Goal: Information Seeking & Learning: Learn about a topic

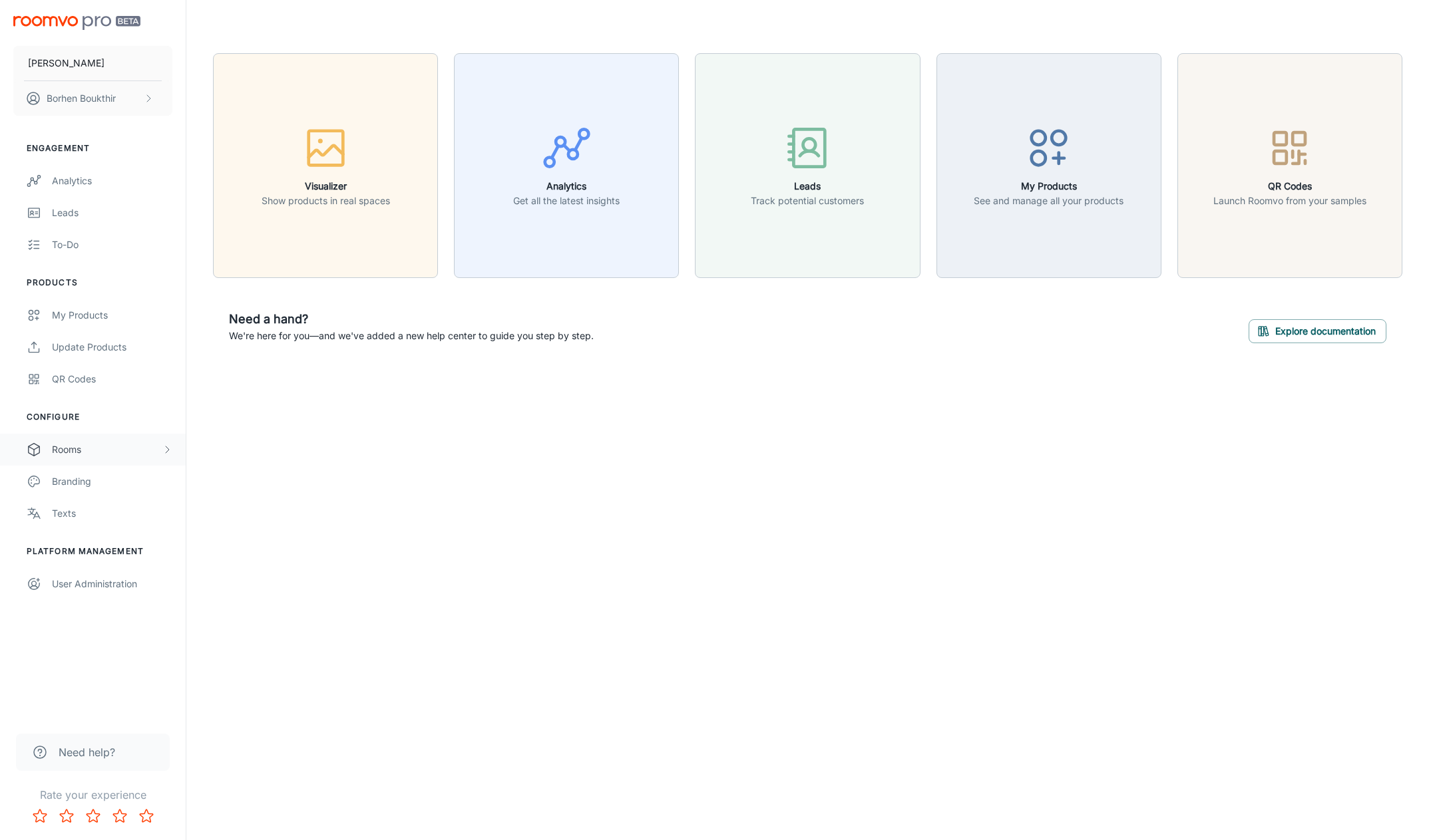
click at [104, 448] on div "Rooms" at bounding box center [106, 450] width 110 height 15
click at [108, 509] on div "Designer Rooms" at bounding box center [112, 514] width 120 height 15
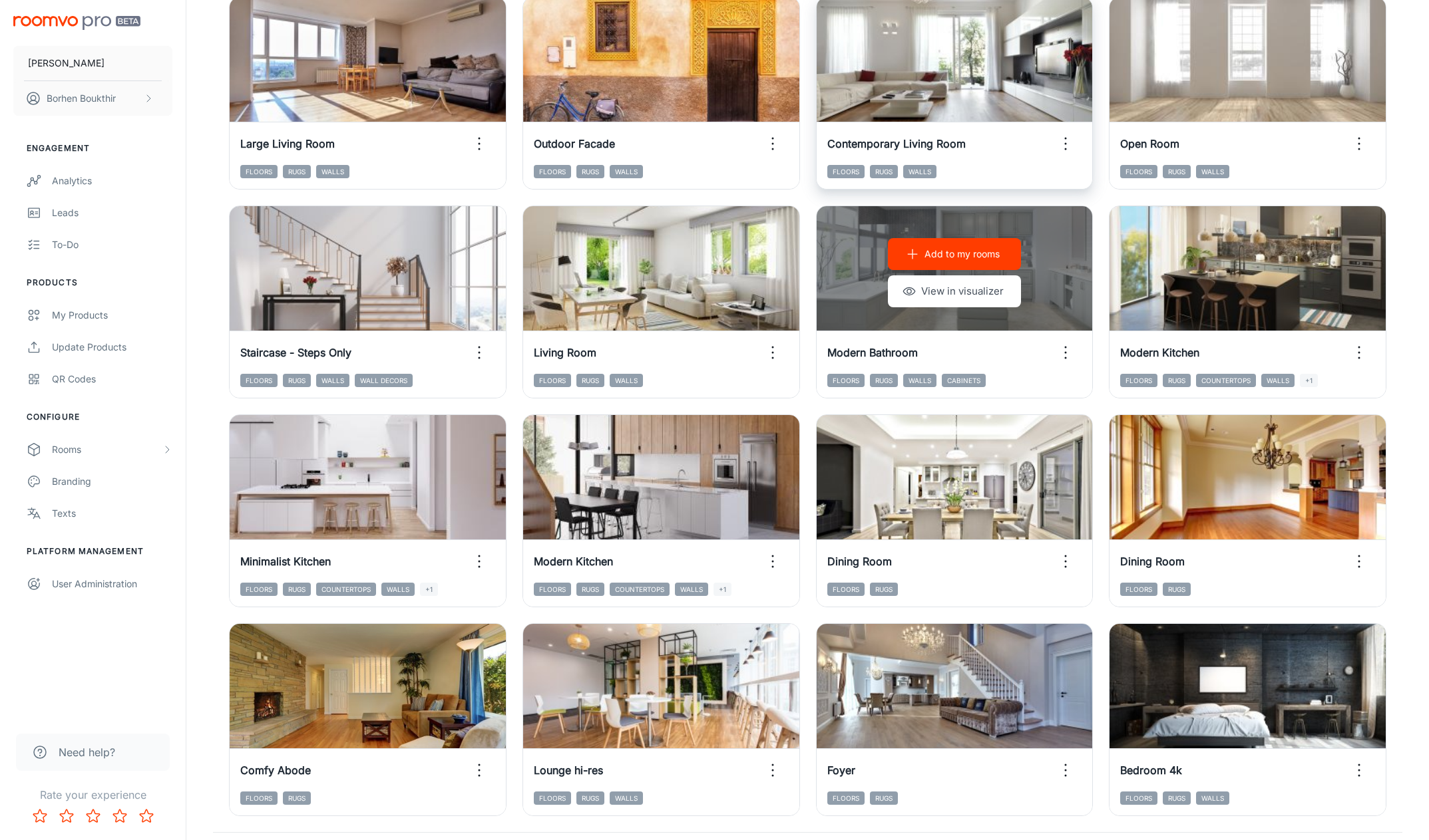
scroll to position [1139, 0]
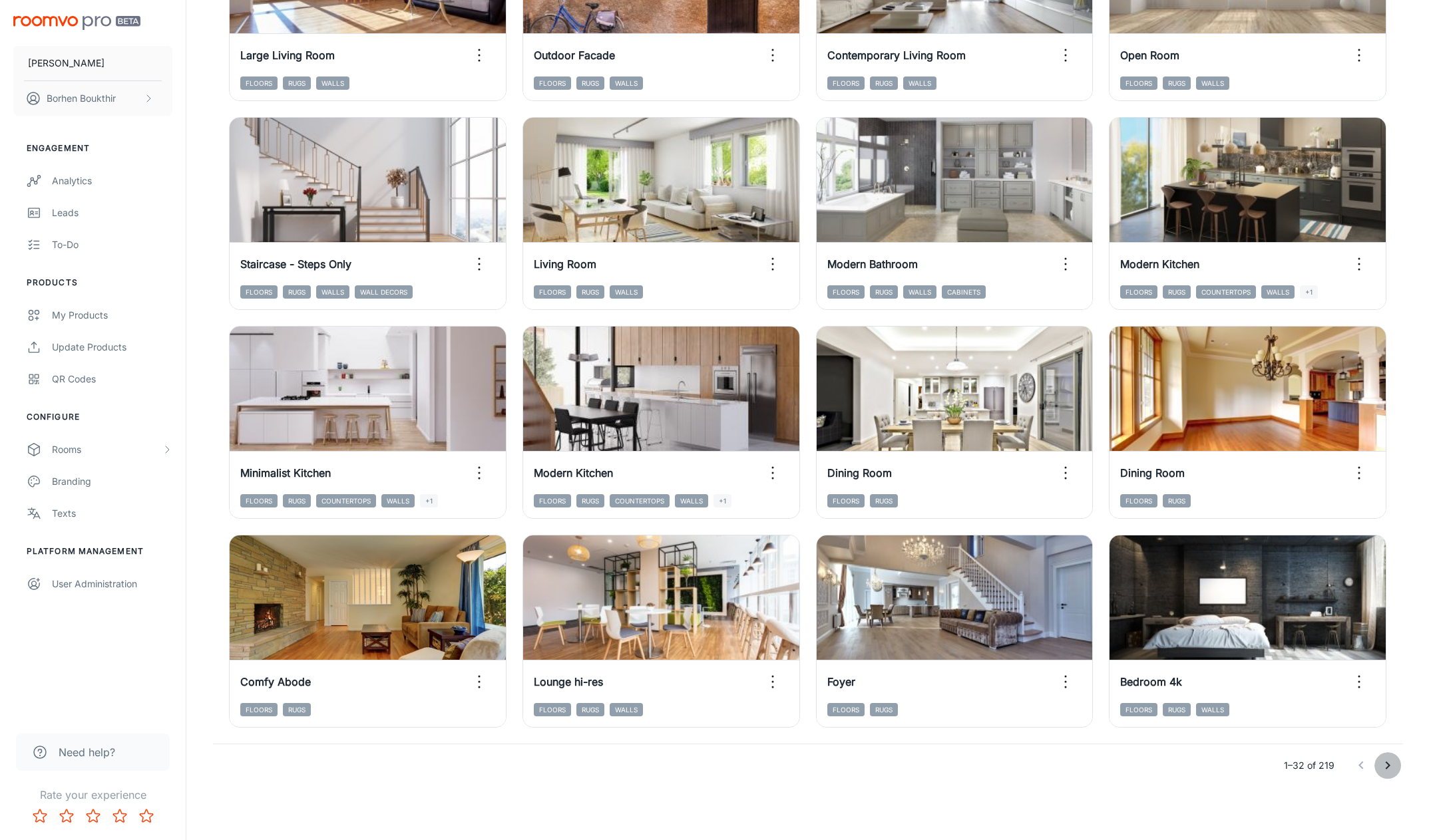
click at [1382, 774] on button "Go to next page" at bounding box center [1388, 766] width 26 height 26
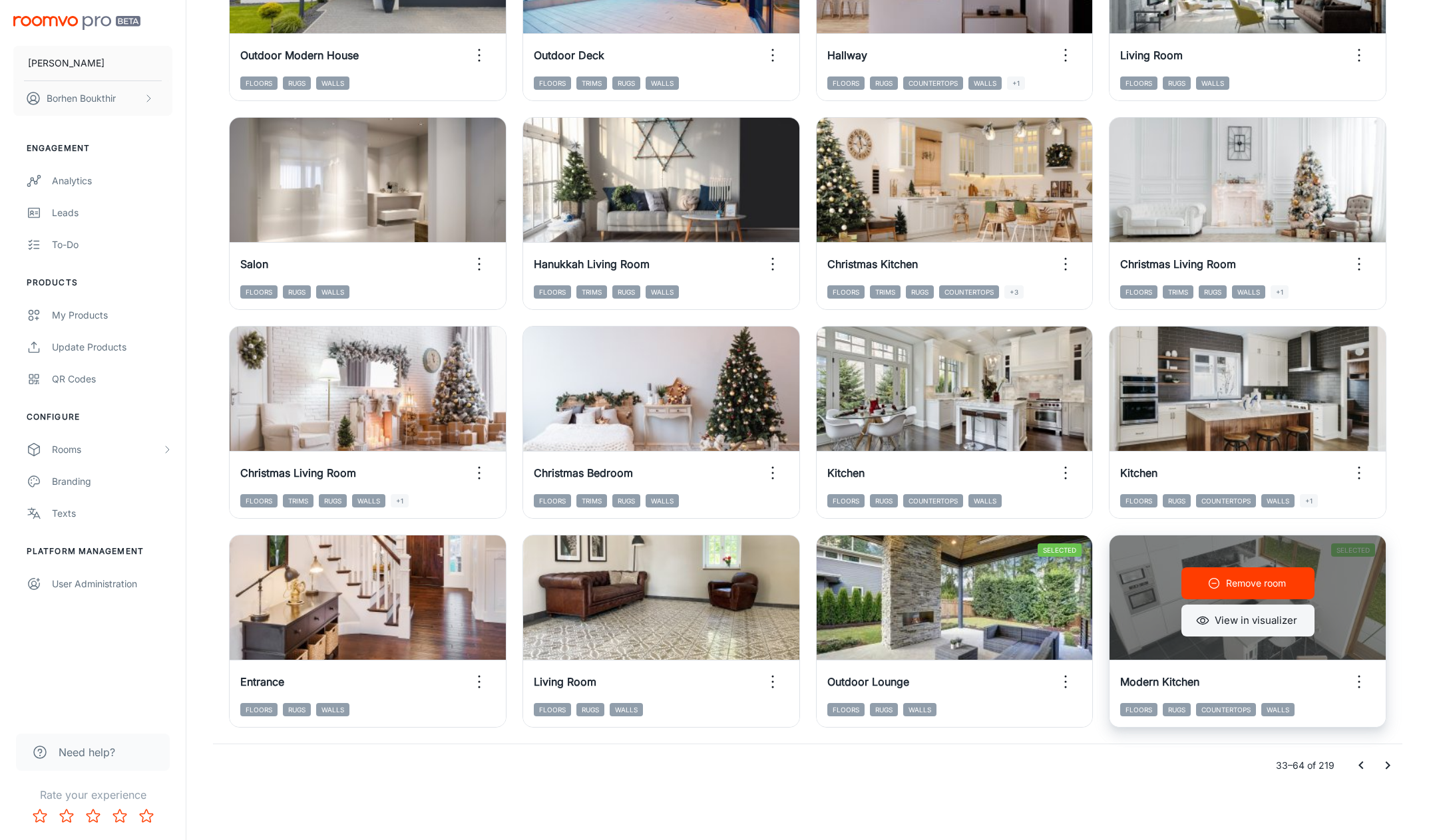
click at [1237, 630] on button "View in visualizer" at bounding box center [1248, 621] width 133 height 32
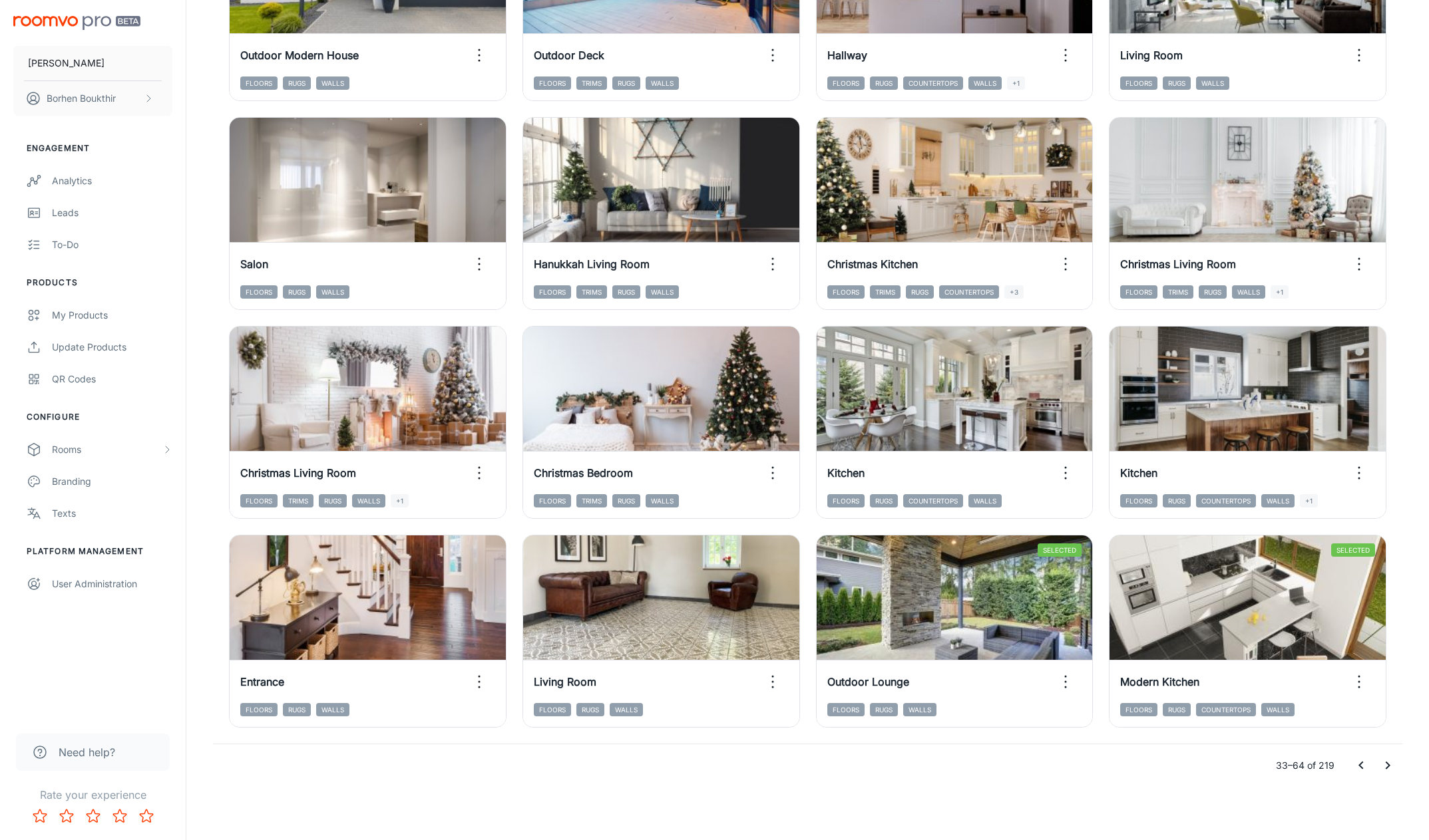
click at [1387, 762] on icon "Go to next page" at bounding box center [1388, 766] width 5 height 8
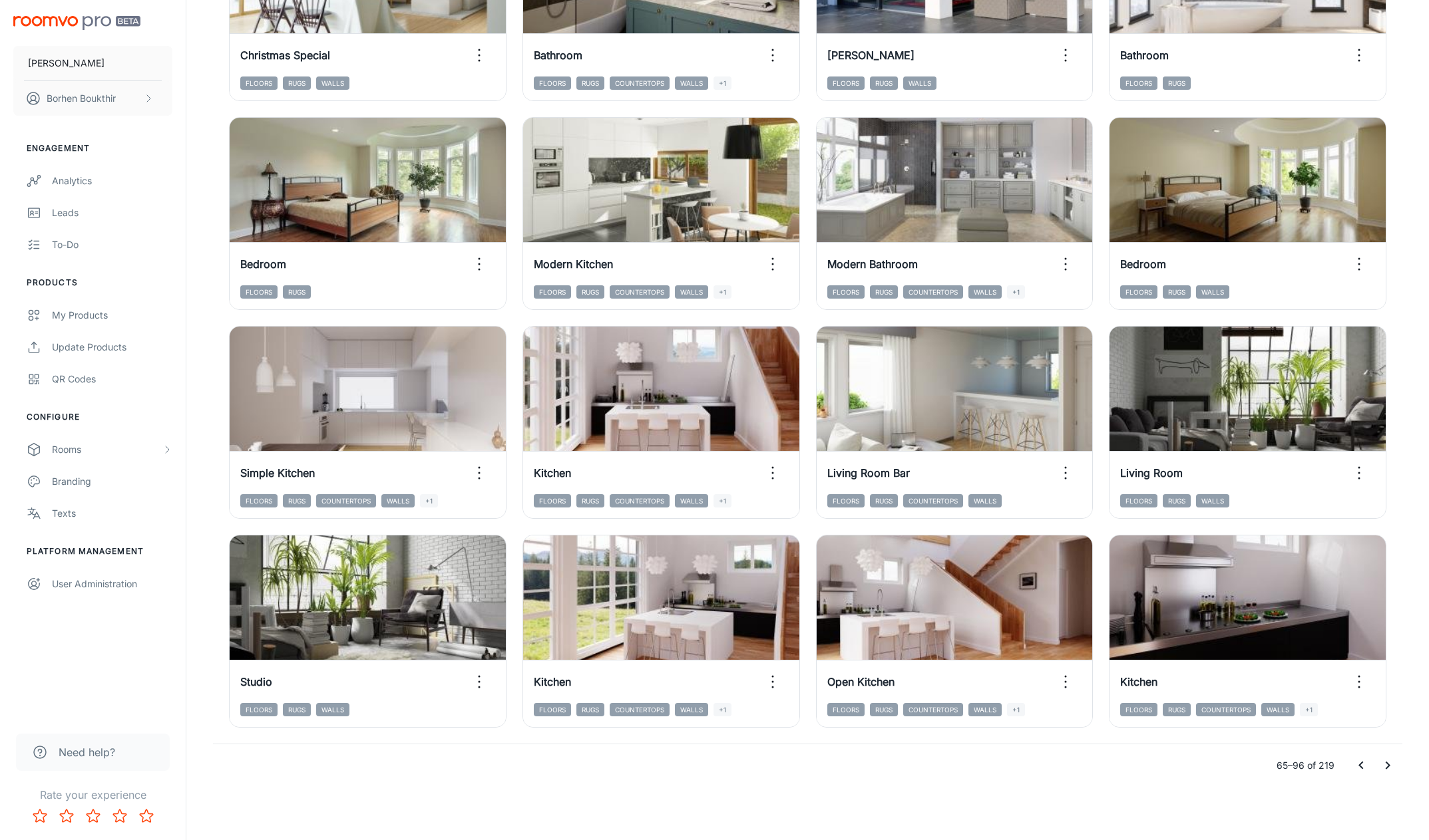
click at [804, 523] on div "Add to my rooms View in visualizer Open Kitchen Floors Rugs Countertops Walls +1" at bounding box center [947, 623] width 293 height 209
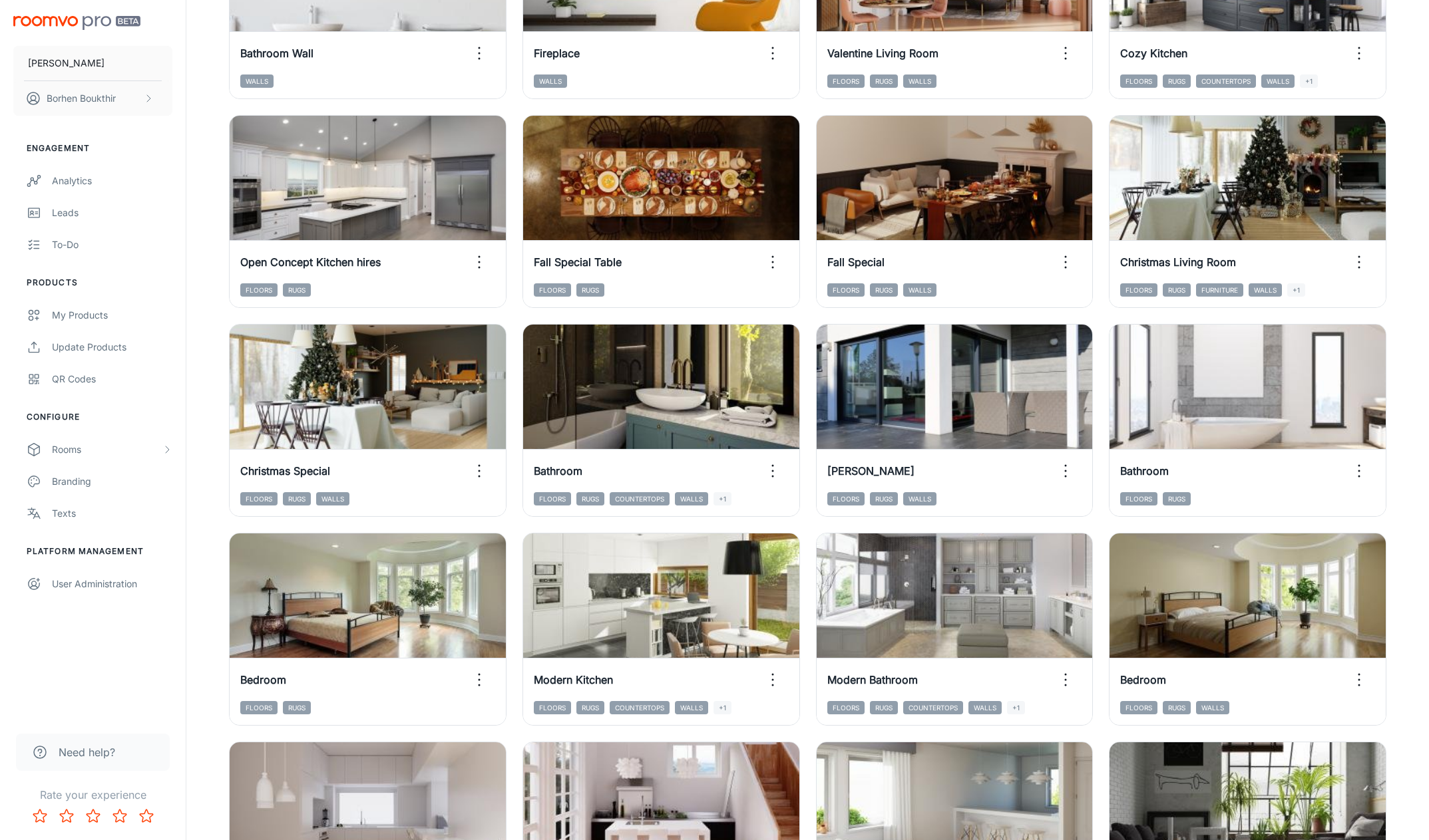
scroll to position [723, 0]
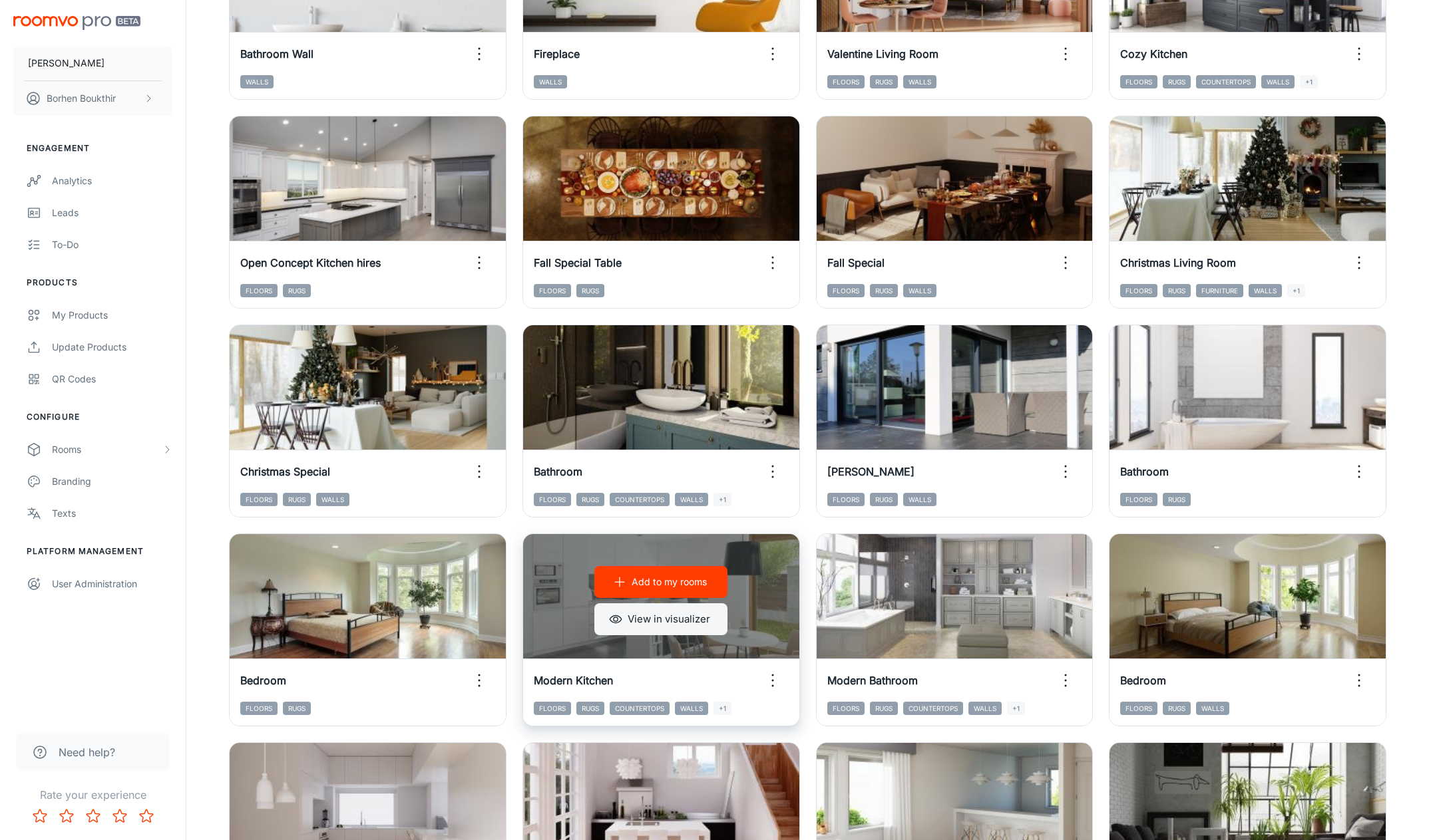
click at [653, 622] on button "View in visualizer" at bounding box center [661, 619] width 133 height 32
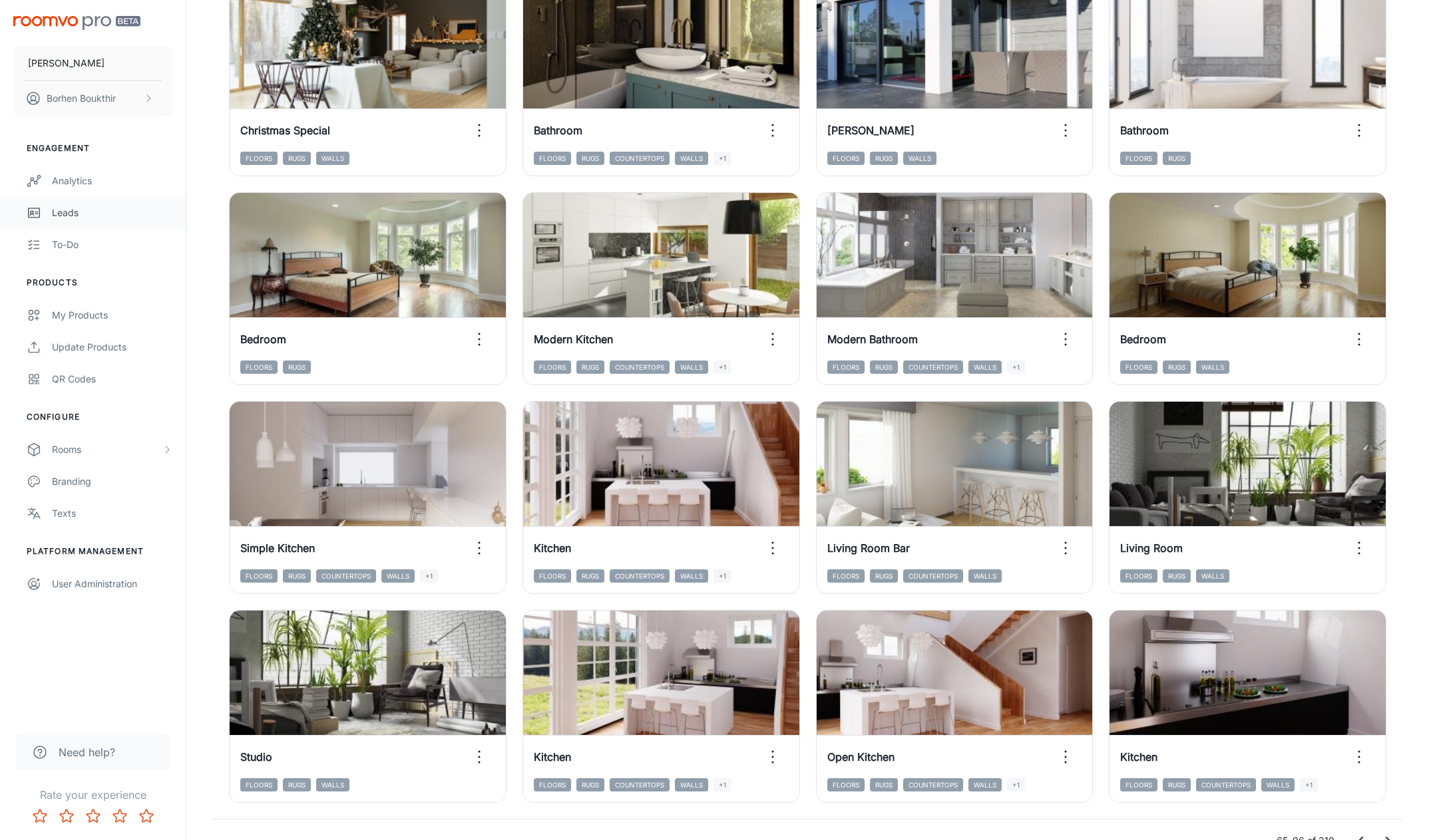
scroll to position [1139, 0]
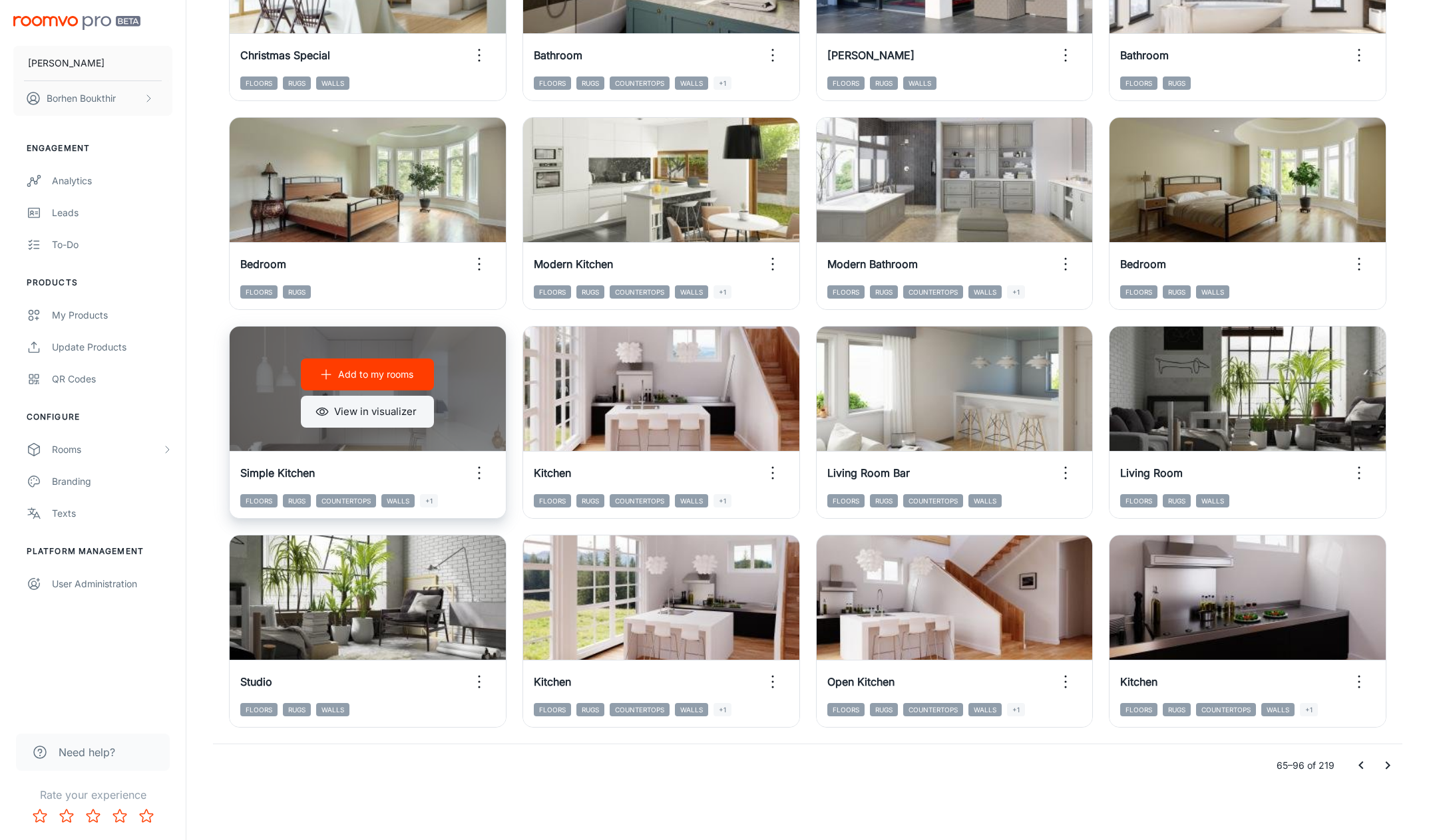
click at [373, 424] on button "View in visualizer" at bounding box center [368, 412] width 133 height 32
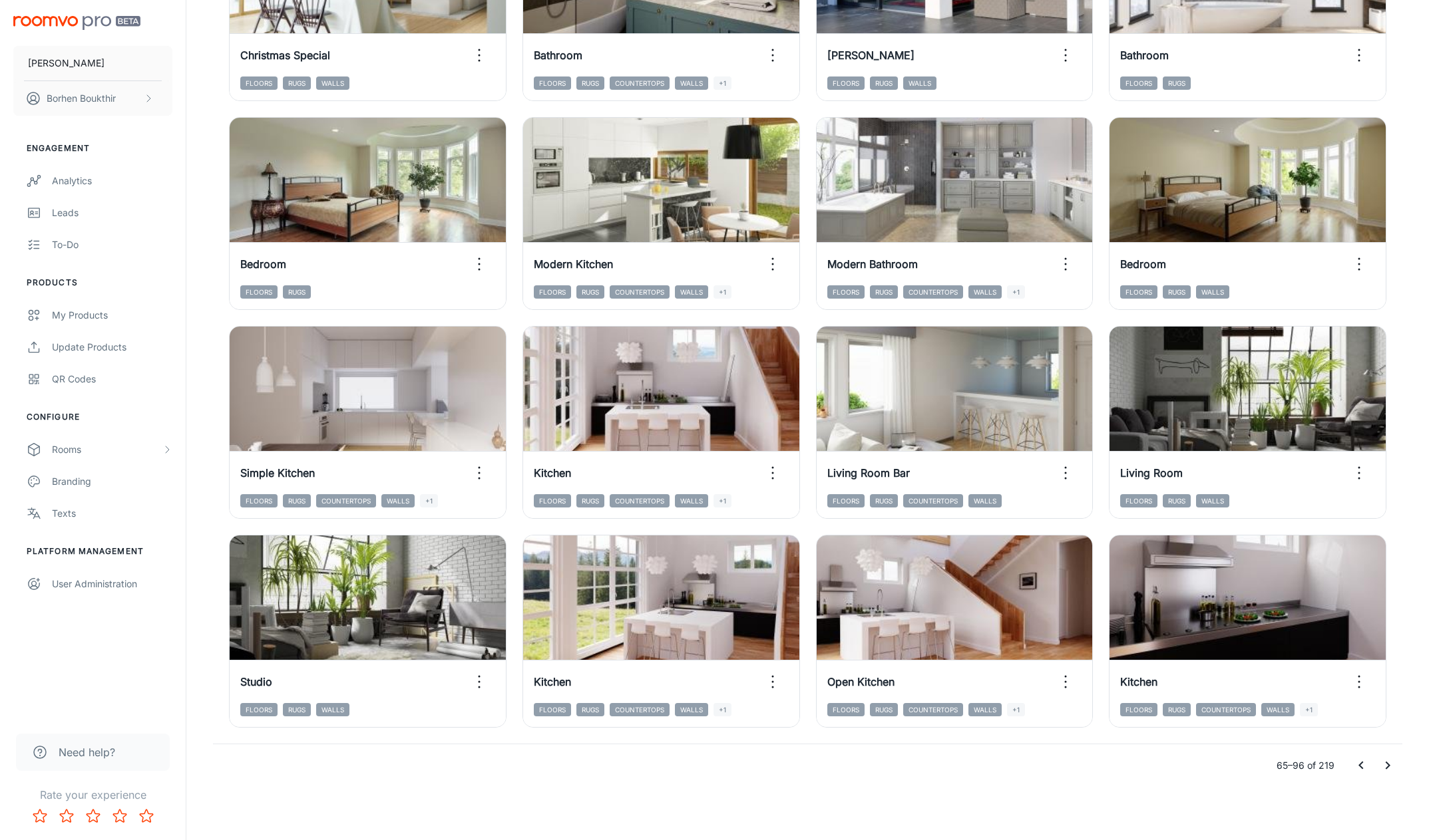
click at [806, 525] on div "Add to my rooms View in visualizer Open Kitchen Floors Rugs Countertops Walls +1" at bounding box center [947, 623] width 293 height 209
click at [1395, 767] on icon "Go to next page" at bounding box center [1388, 766] width 16 height 16
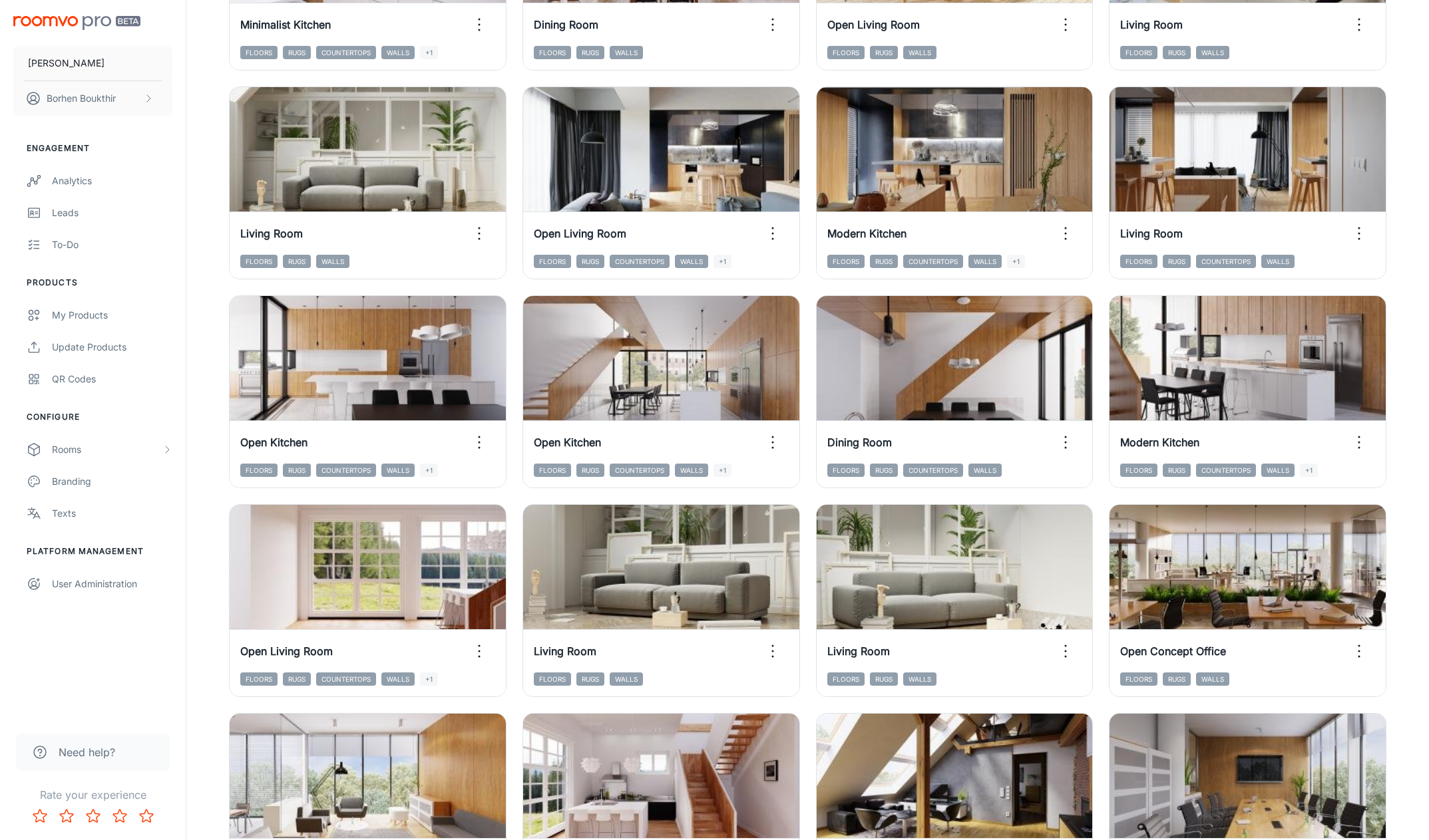
scroll to position [539, 0]
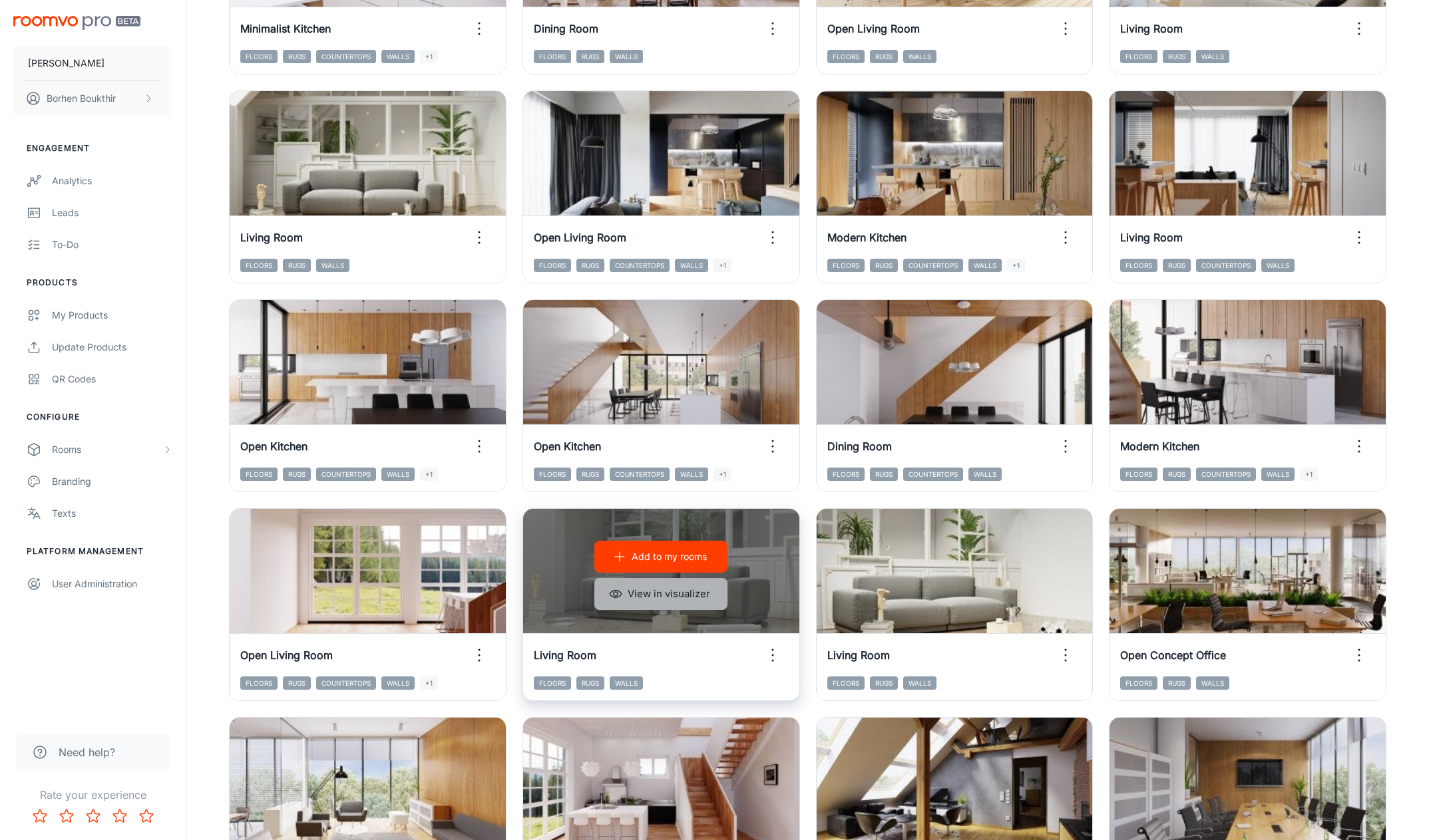
click at [662, 603] on button "View in visualizer" at bounding box center [661, 594] width 133 height 32
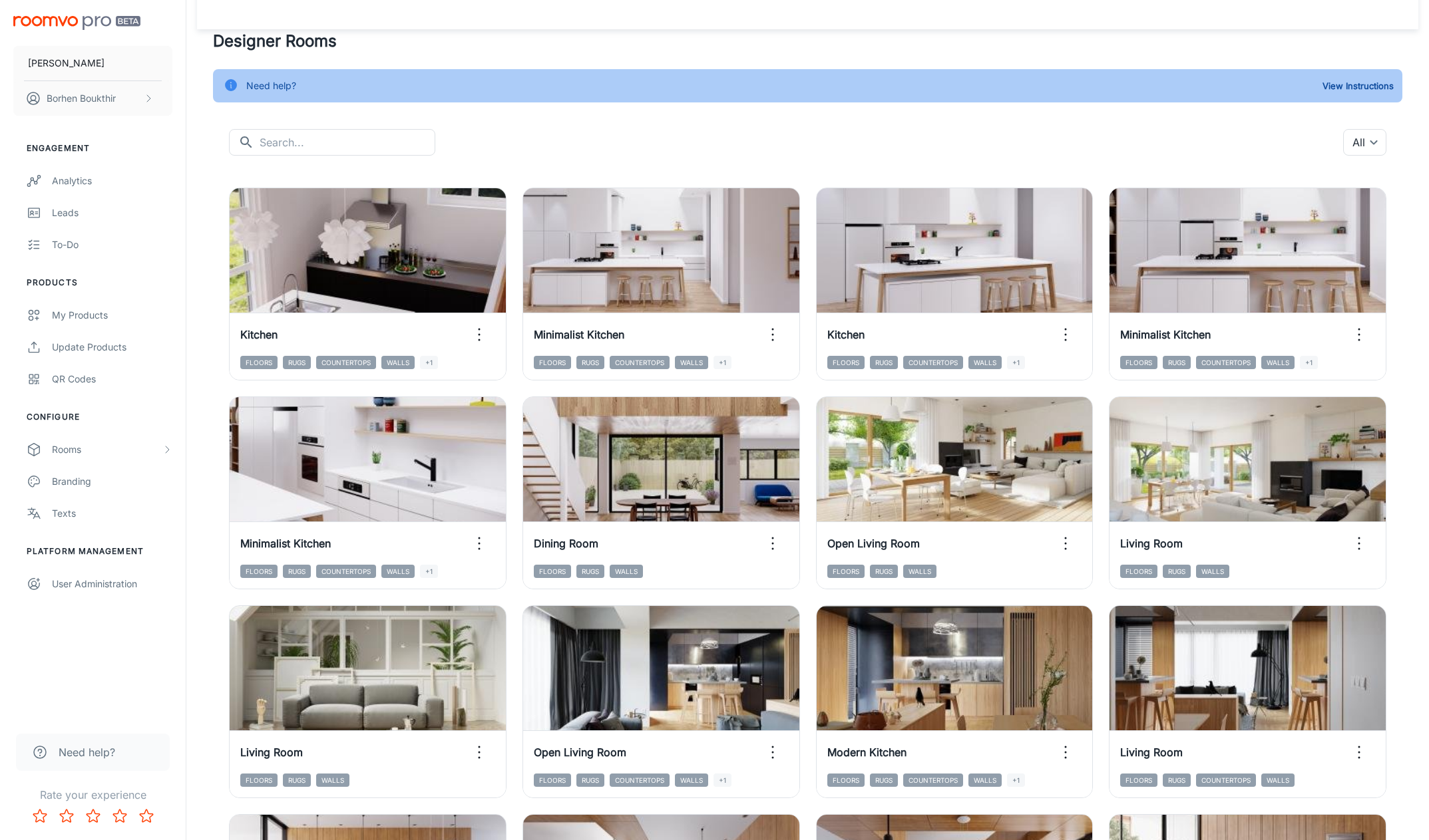
scroll to position [0, 0]
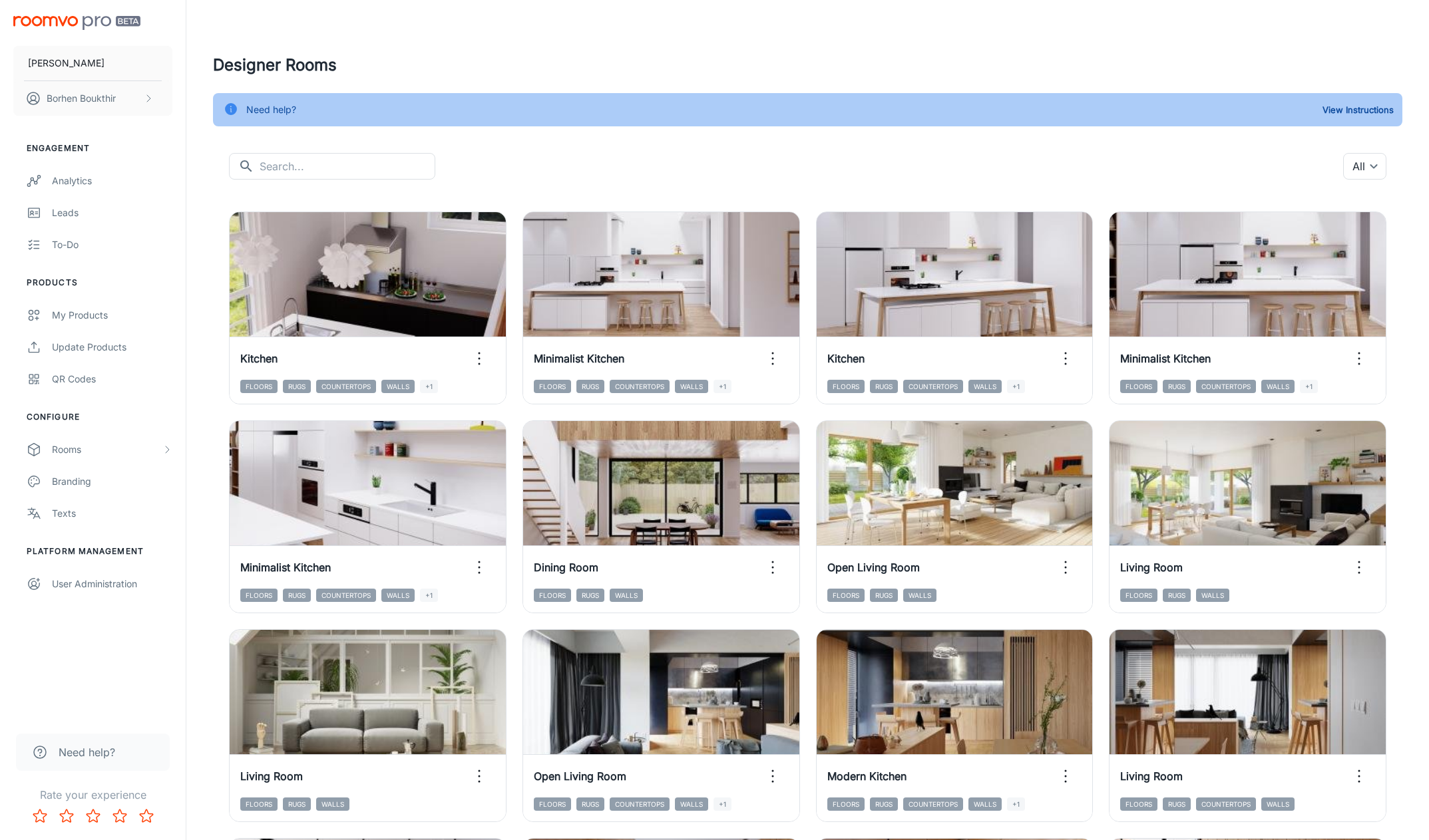
click at [981, 179] on div "​ ​ All ​" at bounding box center [808, 166] width 1157 height 26
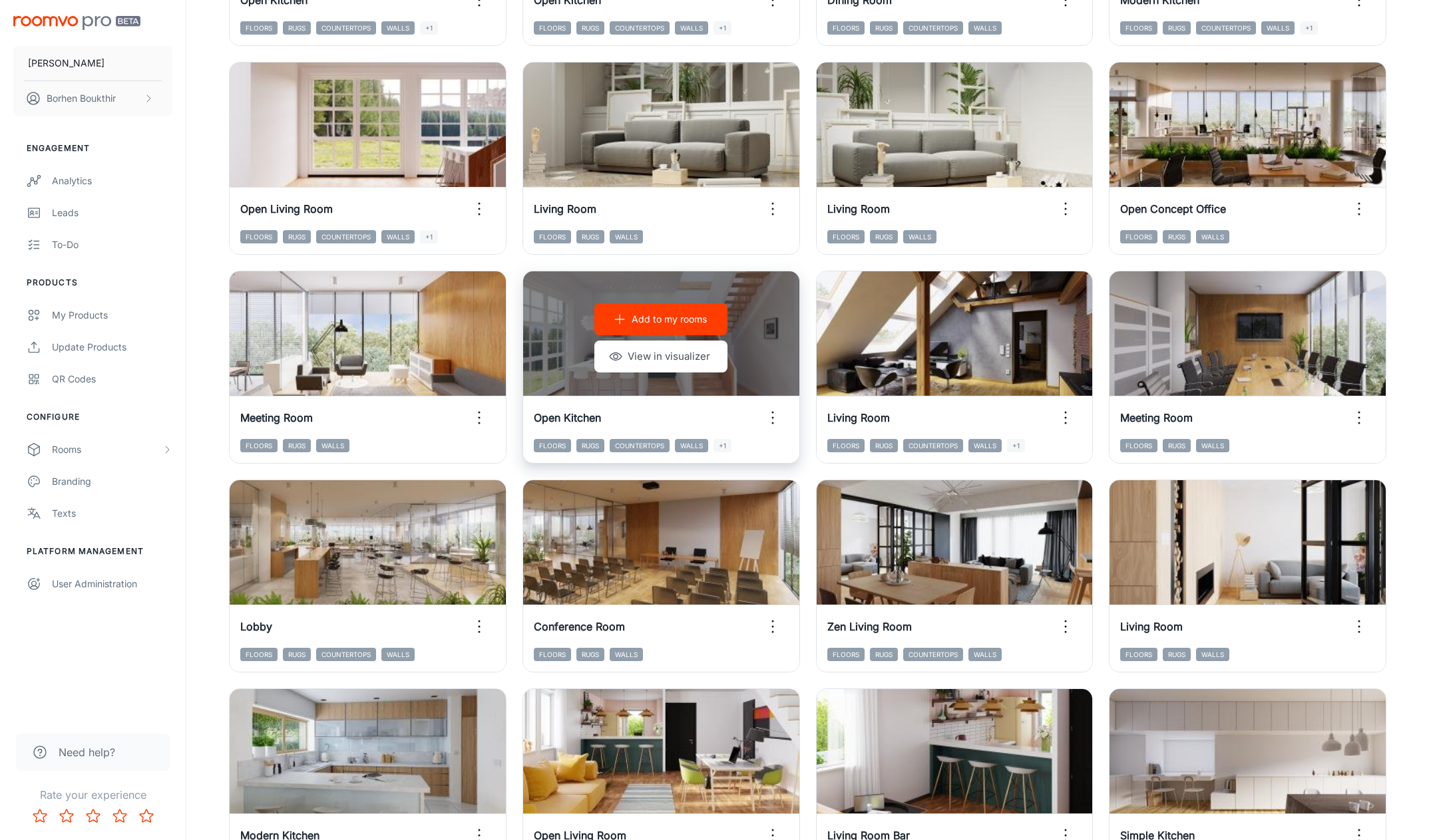
scroll to position [988, 0]
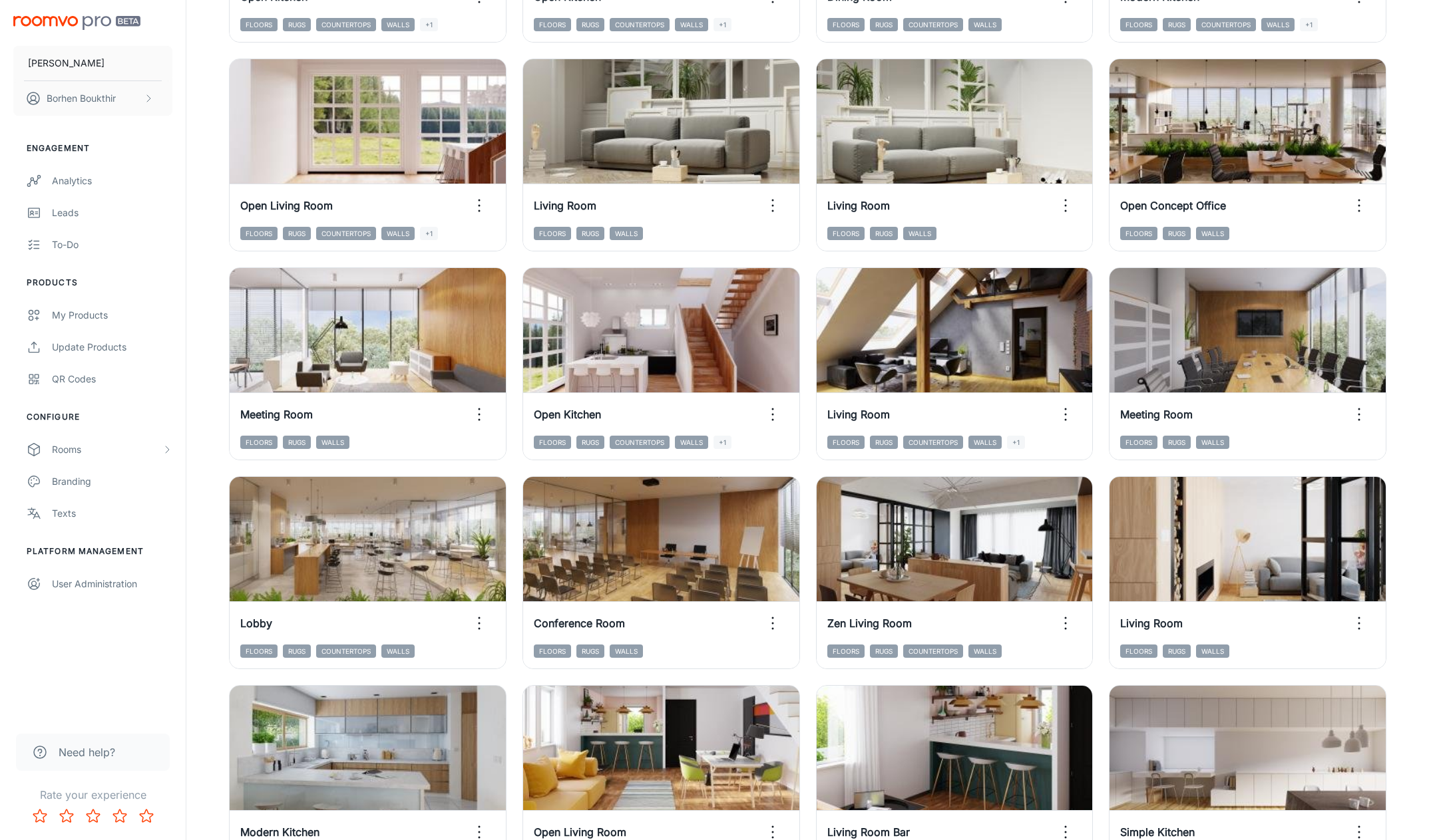
click at [807, 256] on div "Add to my rooms View in visualizer Living Room Floors Rugs Countertops Walls +1" at bounding box center [947, 356] width 293 height 209
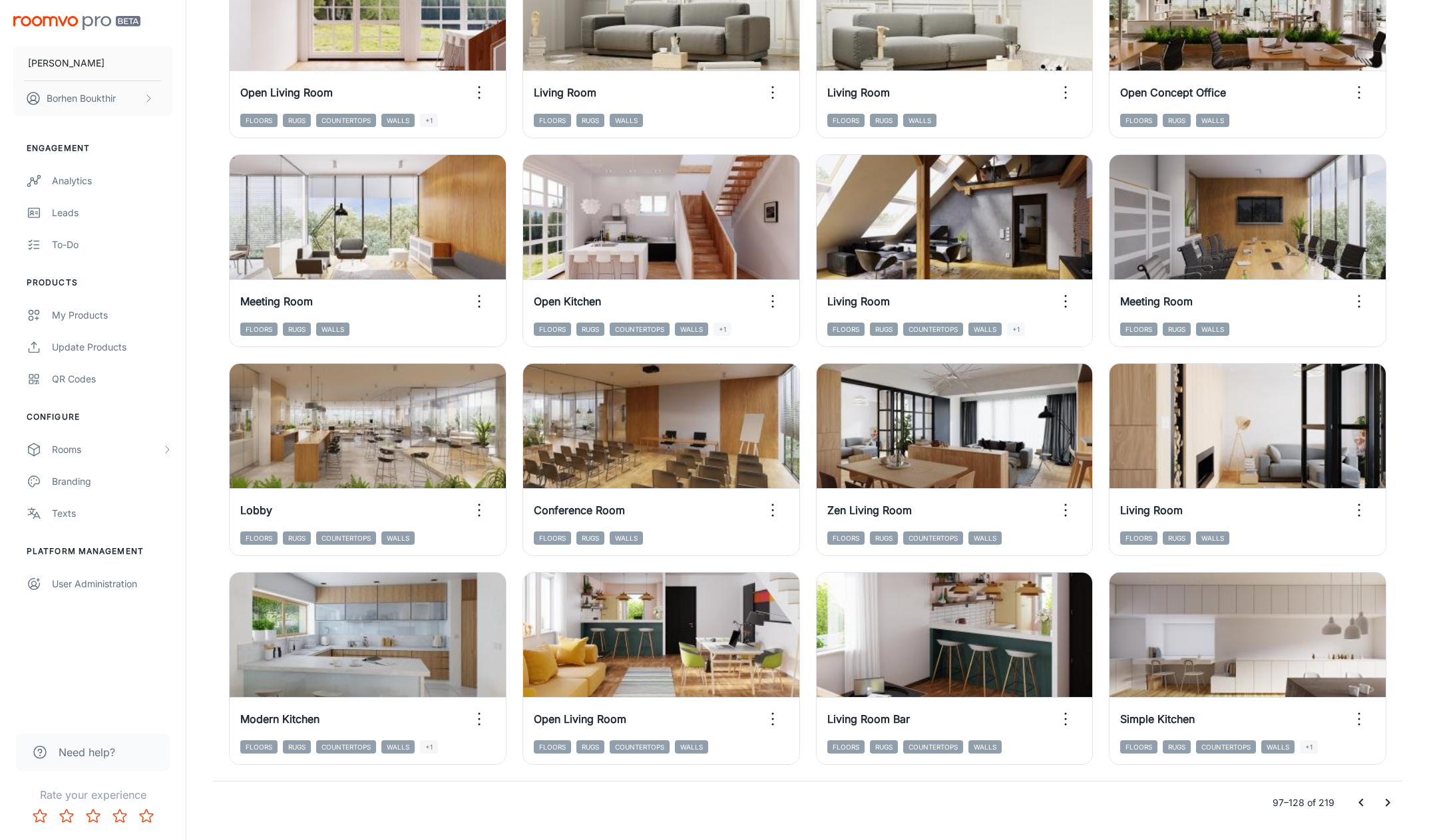
scroll to position [1139, 0]
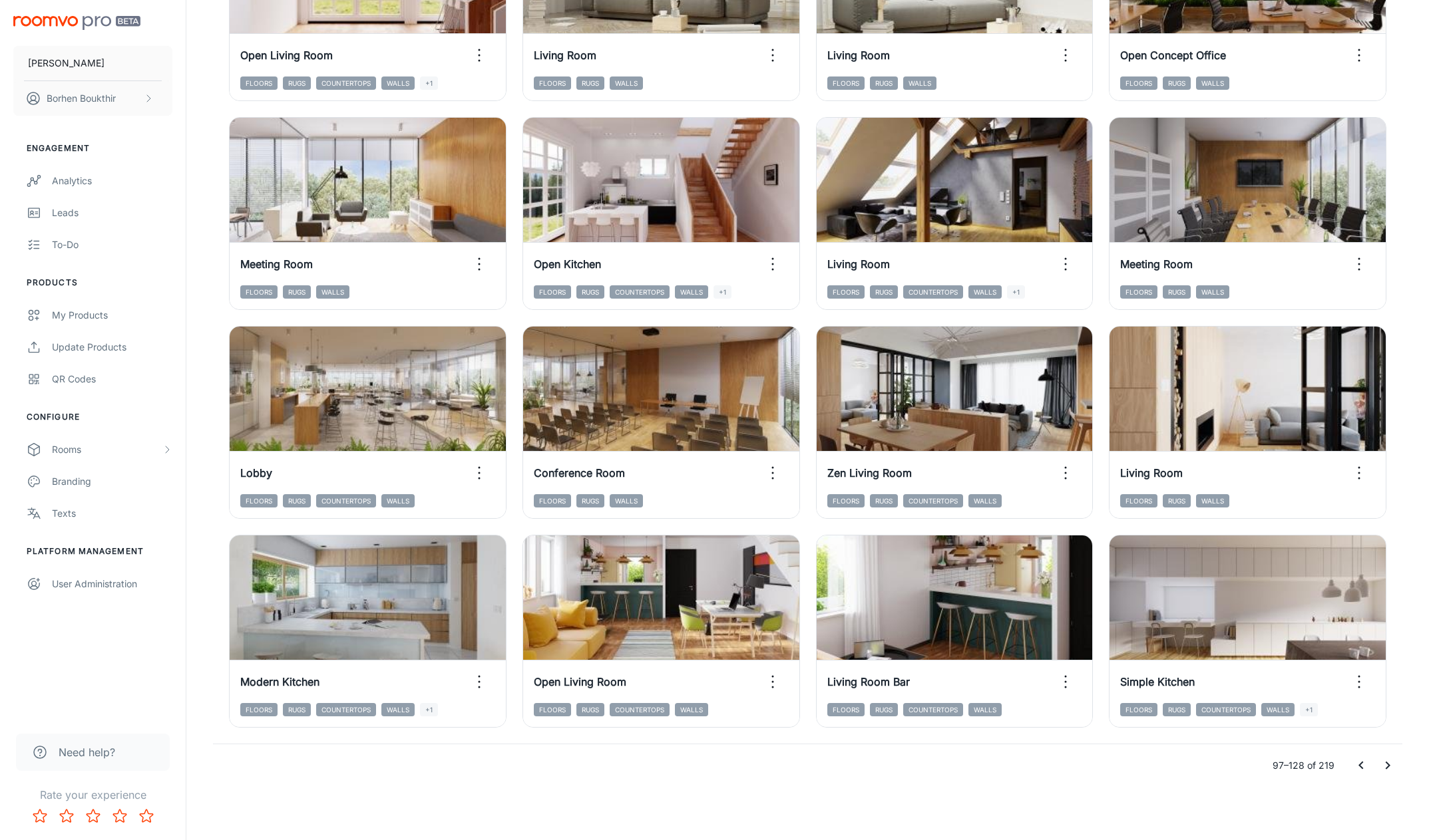
click at [1383, 759] on icon "Go to next page" at bounding box center [1388, 766] width 16 height 16
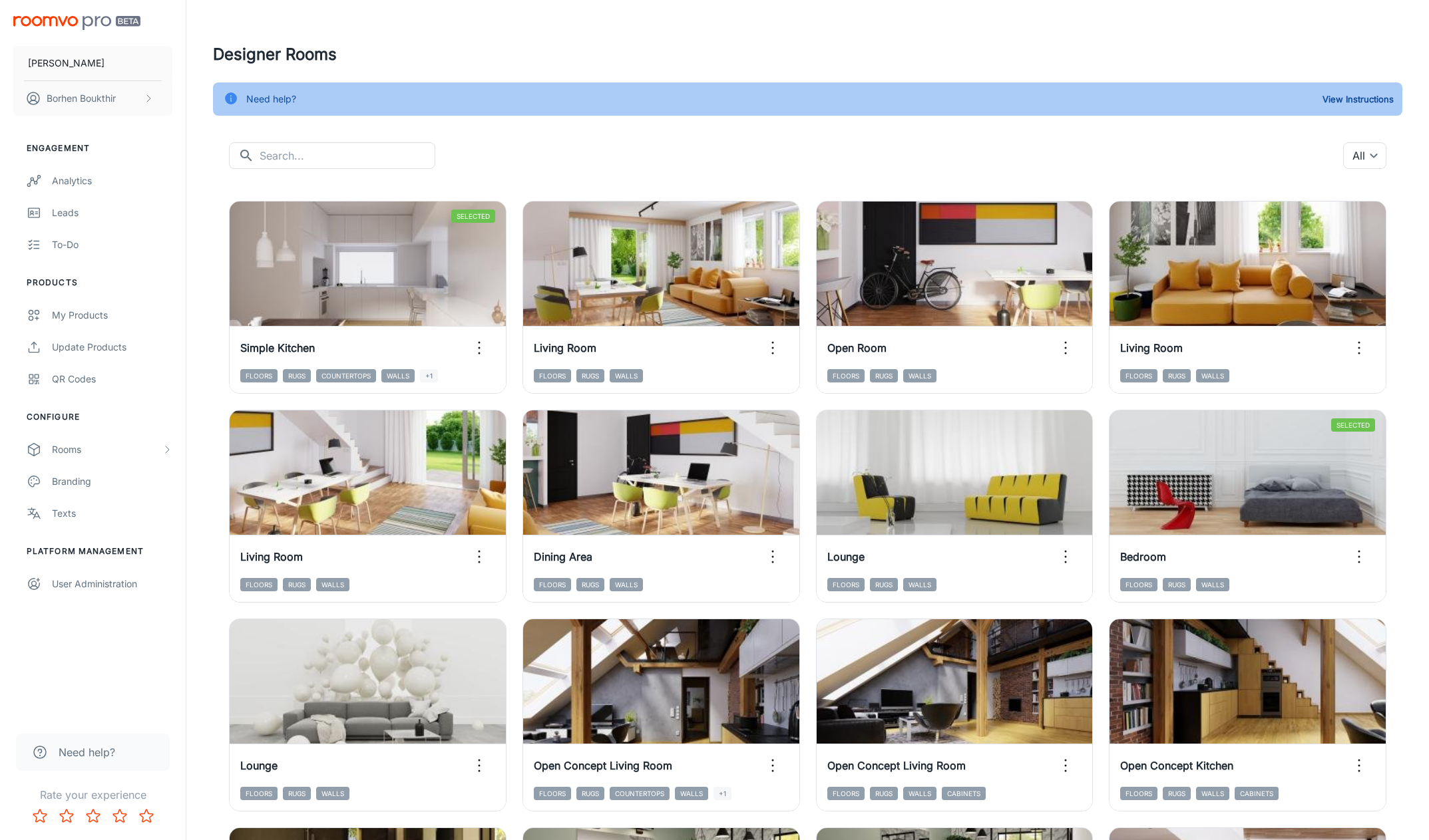
scroll to position [0, 0]
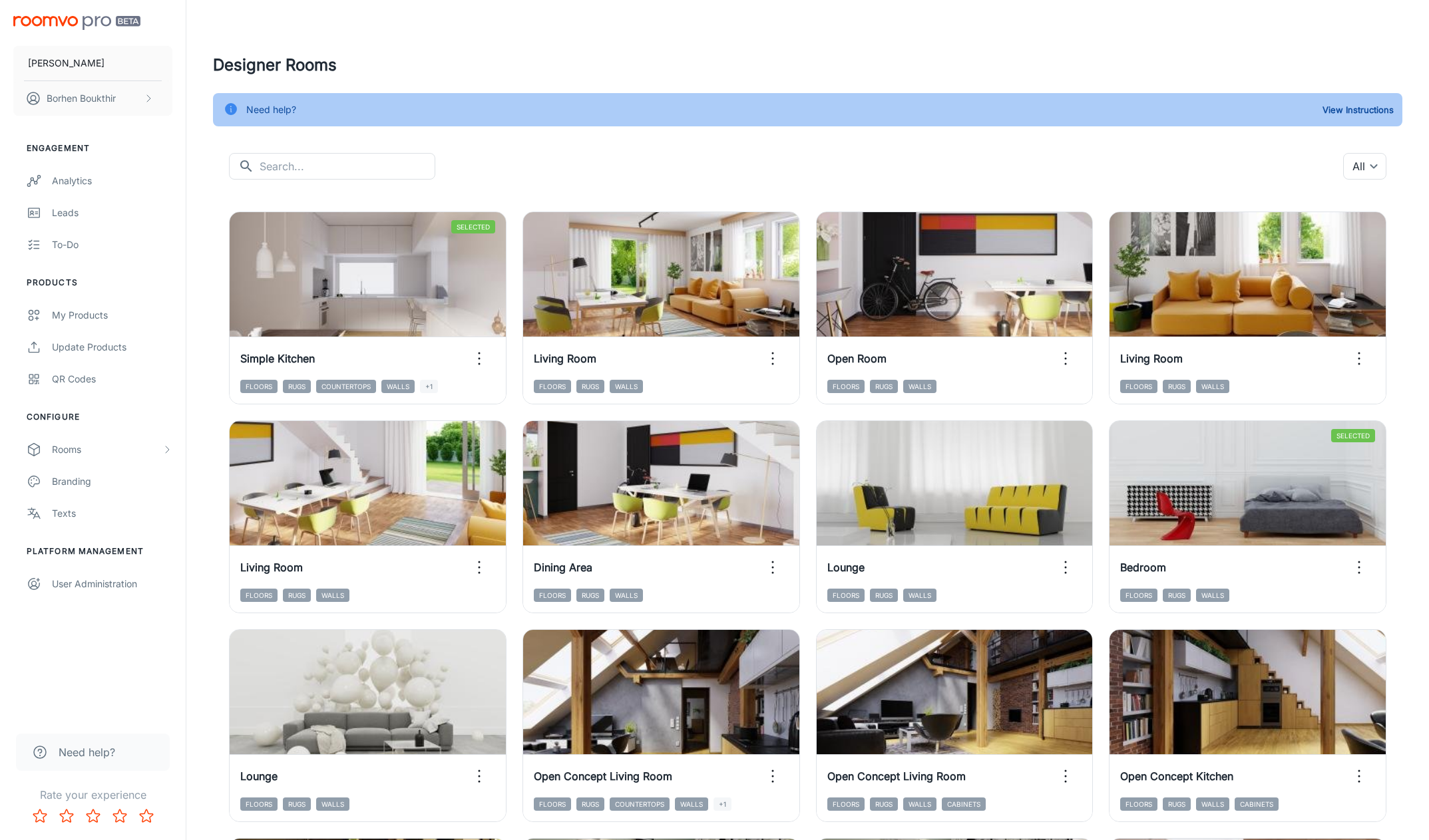
click at [804, 619] on div "Add to my rooms View in visualizer Open Concept Living Room Floors Rugs Walls C…" at bounding box center [947, 718] width 293 height 209
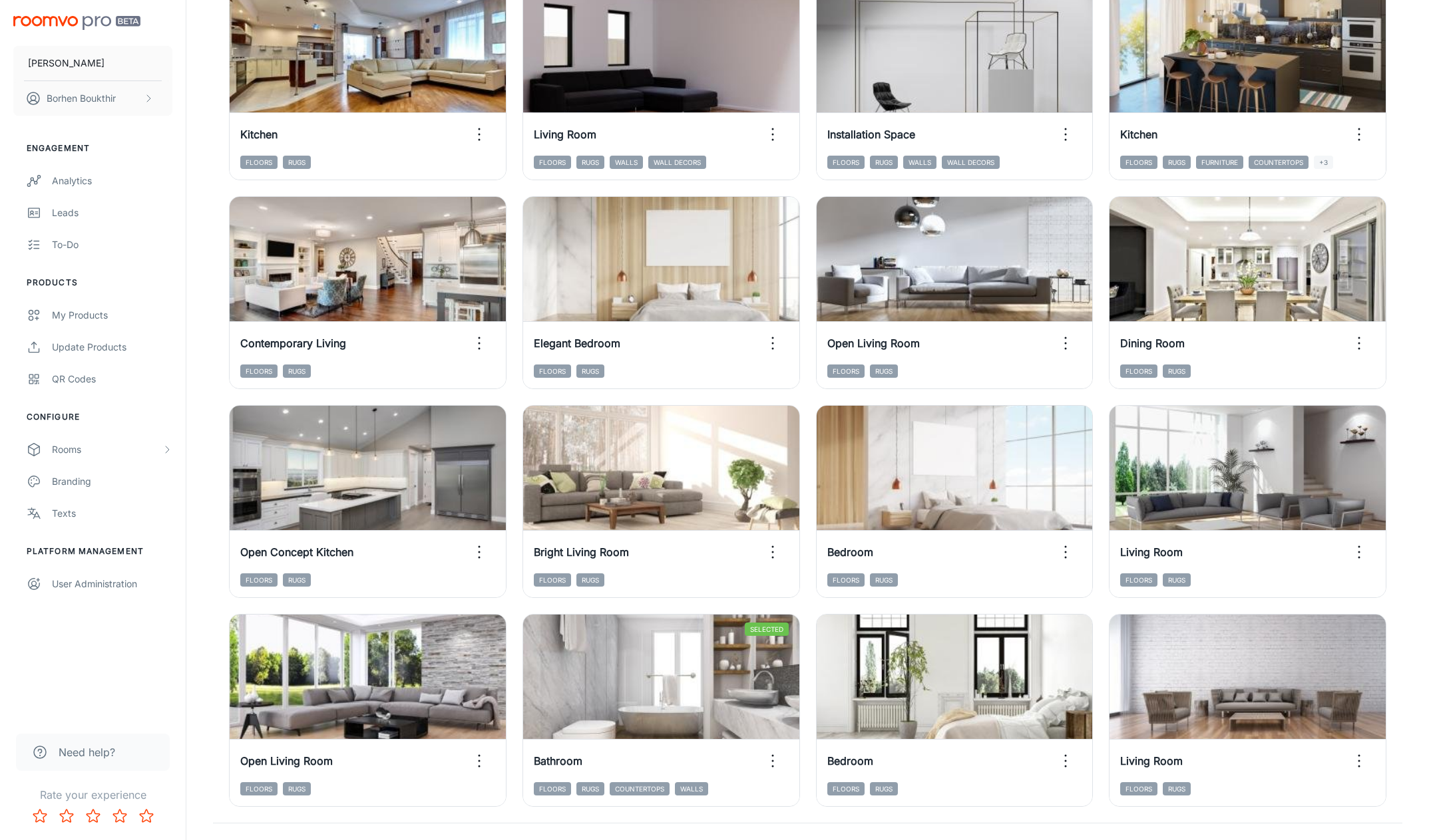
scroll to position [1139, 0]
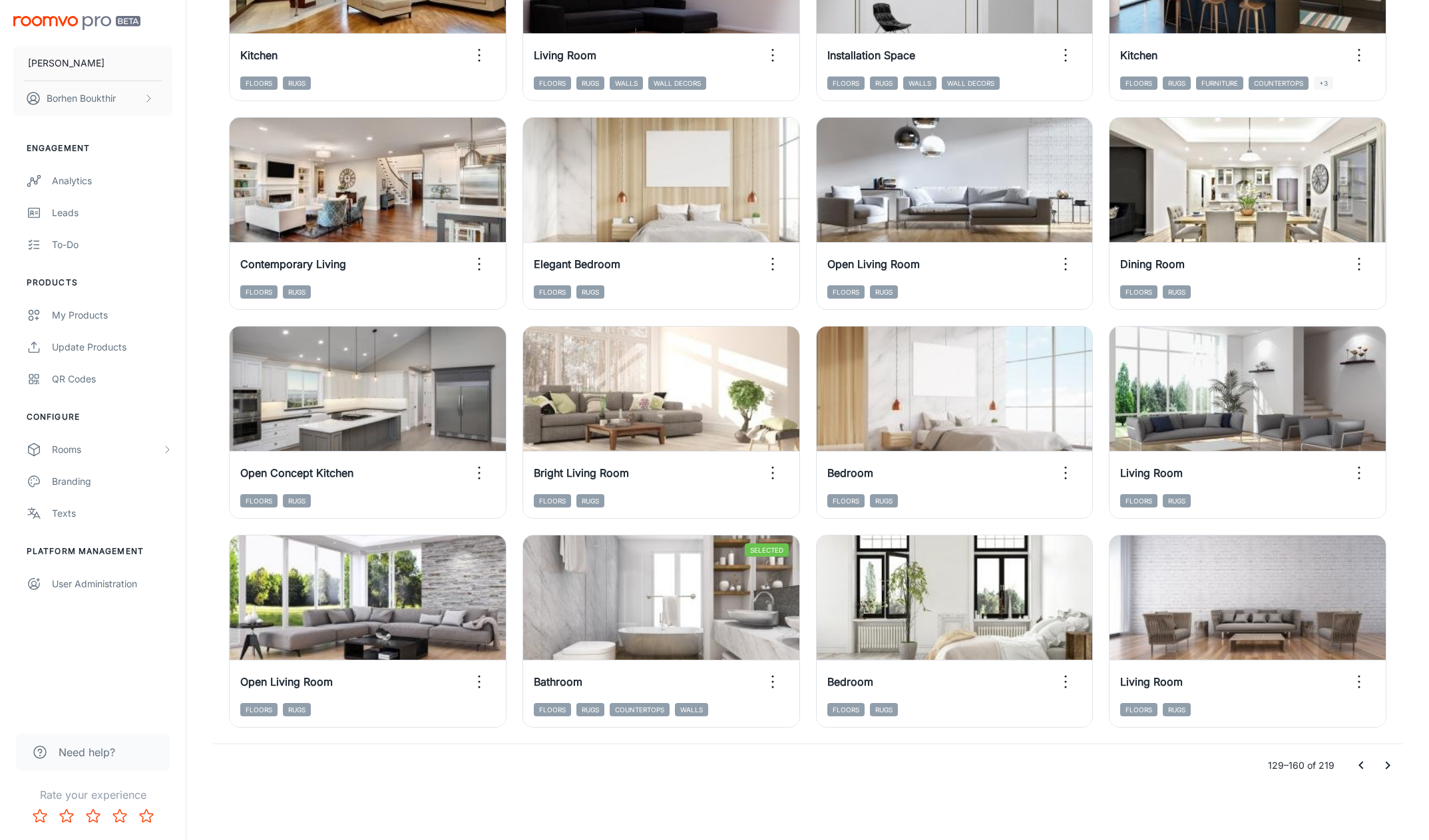
click at [1390, 766] on icon "Go to next page" at bounding box center [1388, 766] width 16 height 16
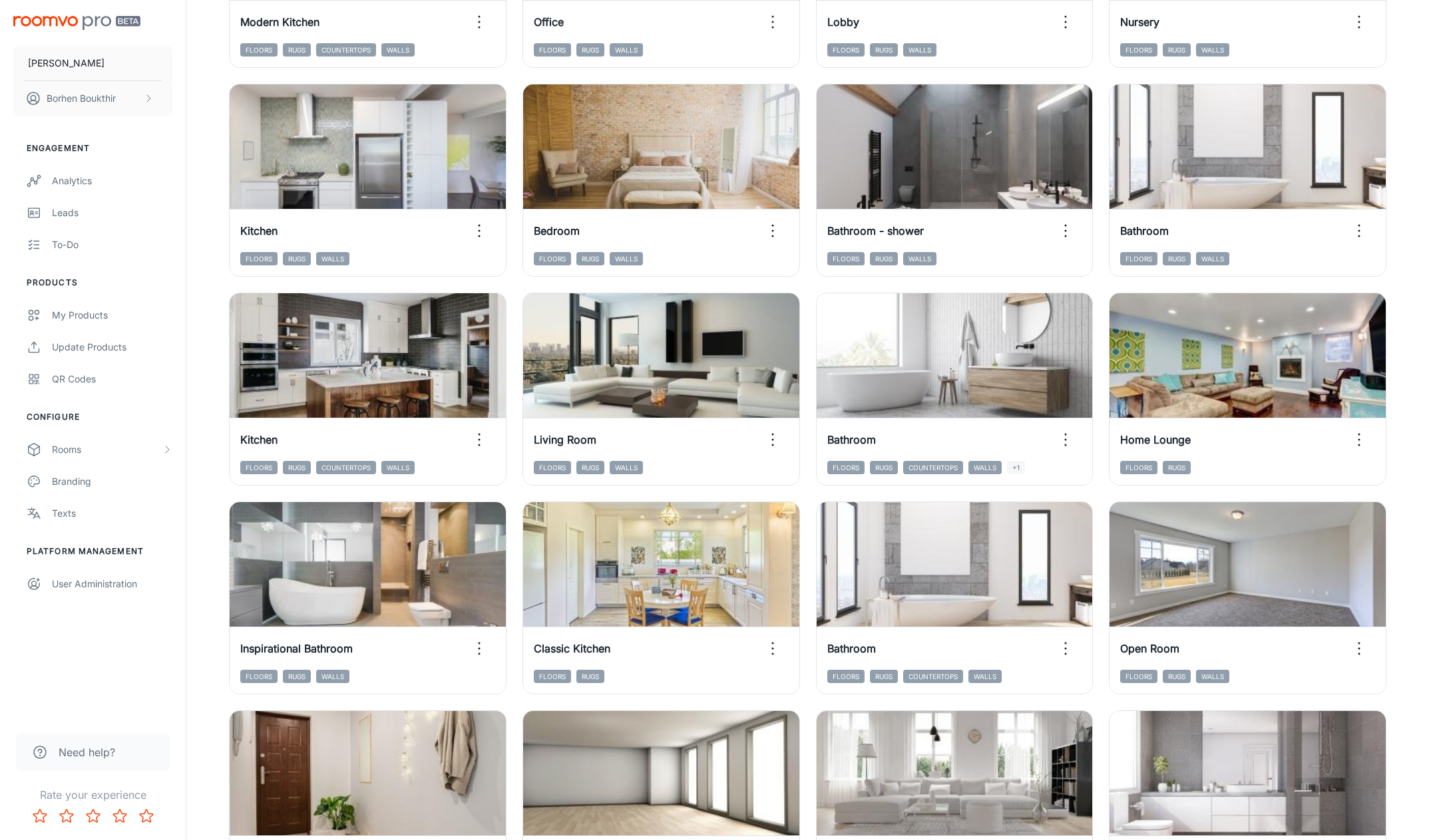
scroll to position [752, 0]
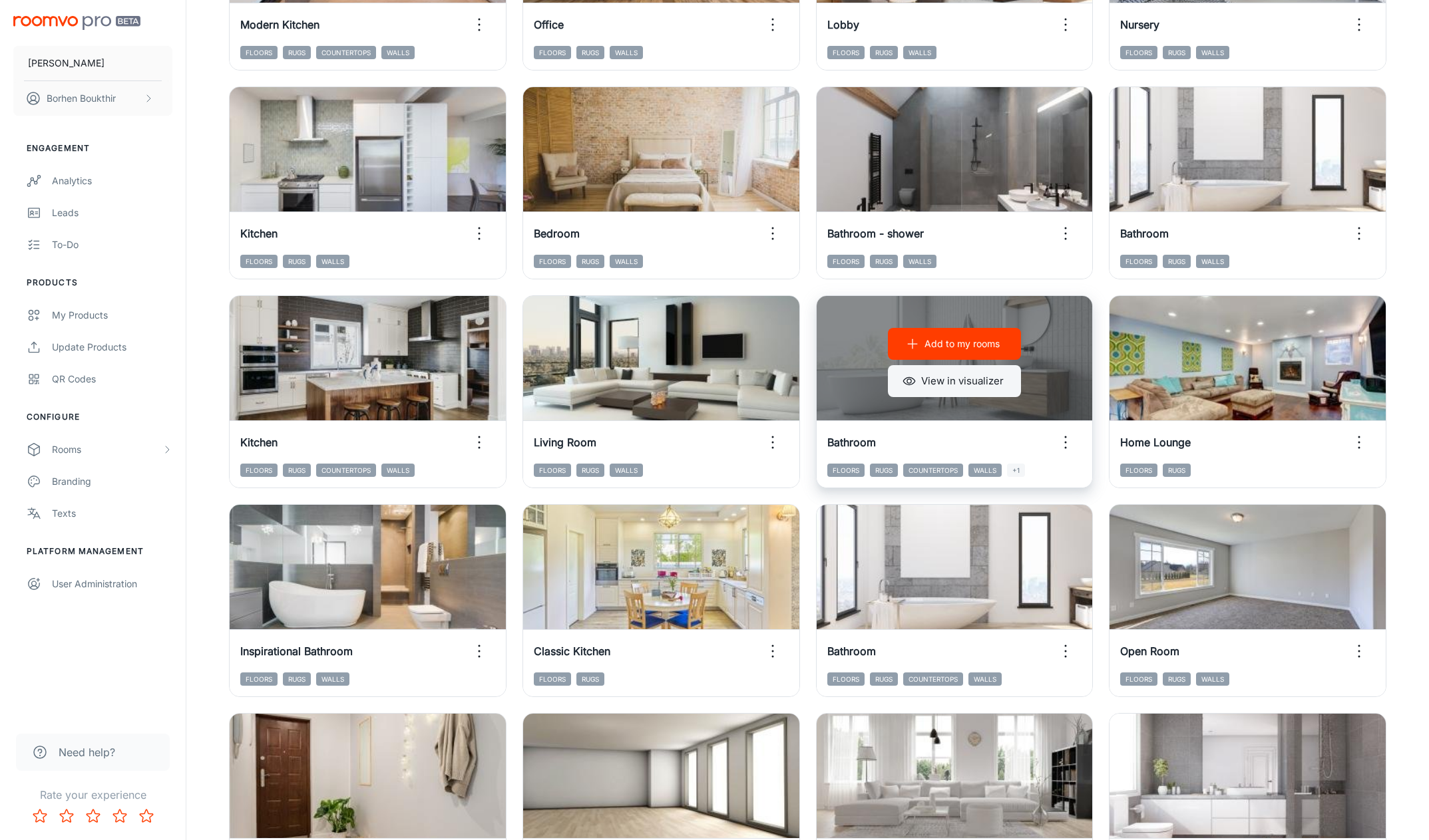
click at [970, 384] on button "View in visualizer" at bounding box center [955, 381] width 133 height 32
